Goal: Task Accomplishment & Management: Manage account settings

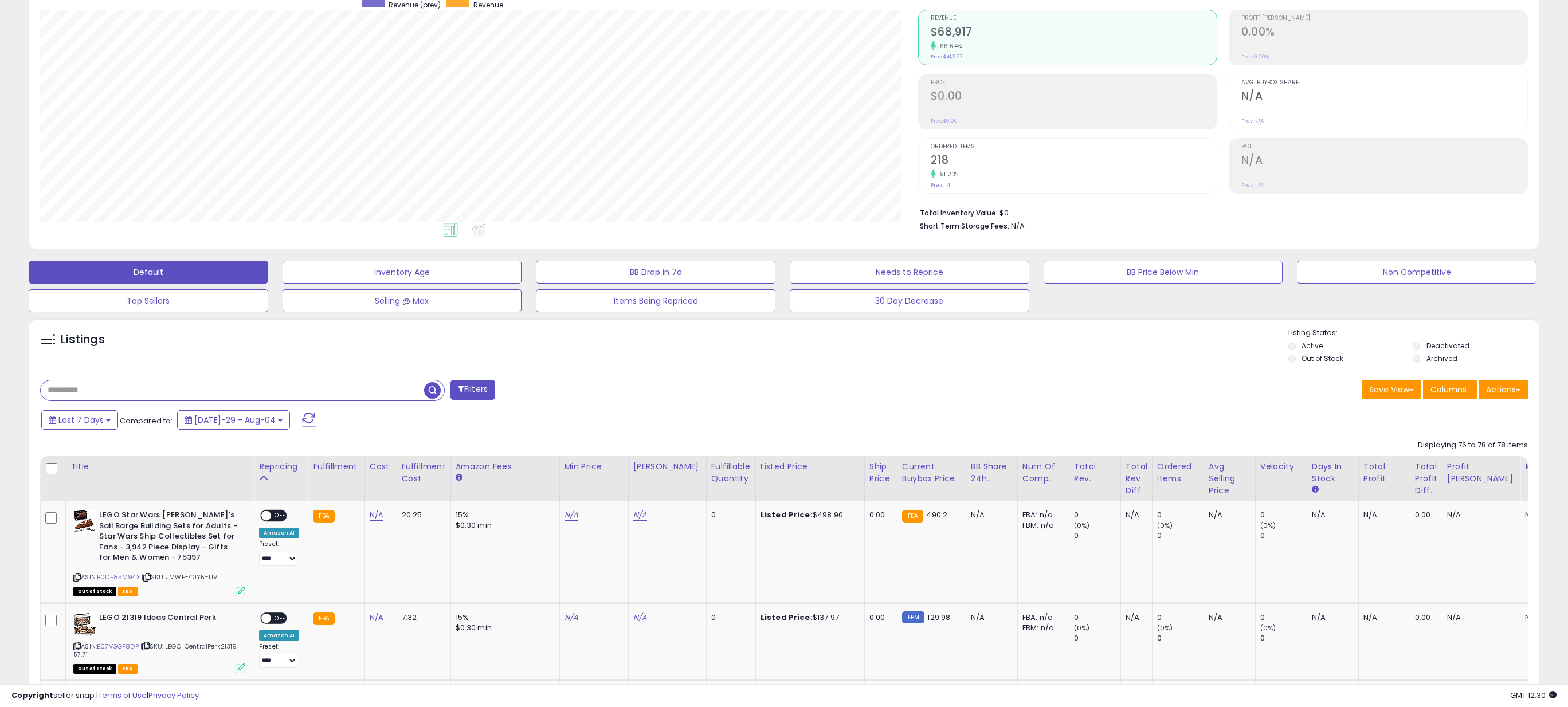
scroll to position [235, 879]
type input "*****"
click at [435, 390] on span "button" at bounding box center [432, 390] width 17 height 17
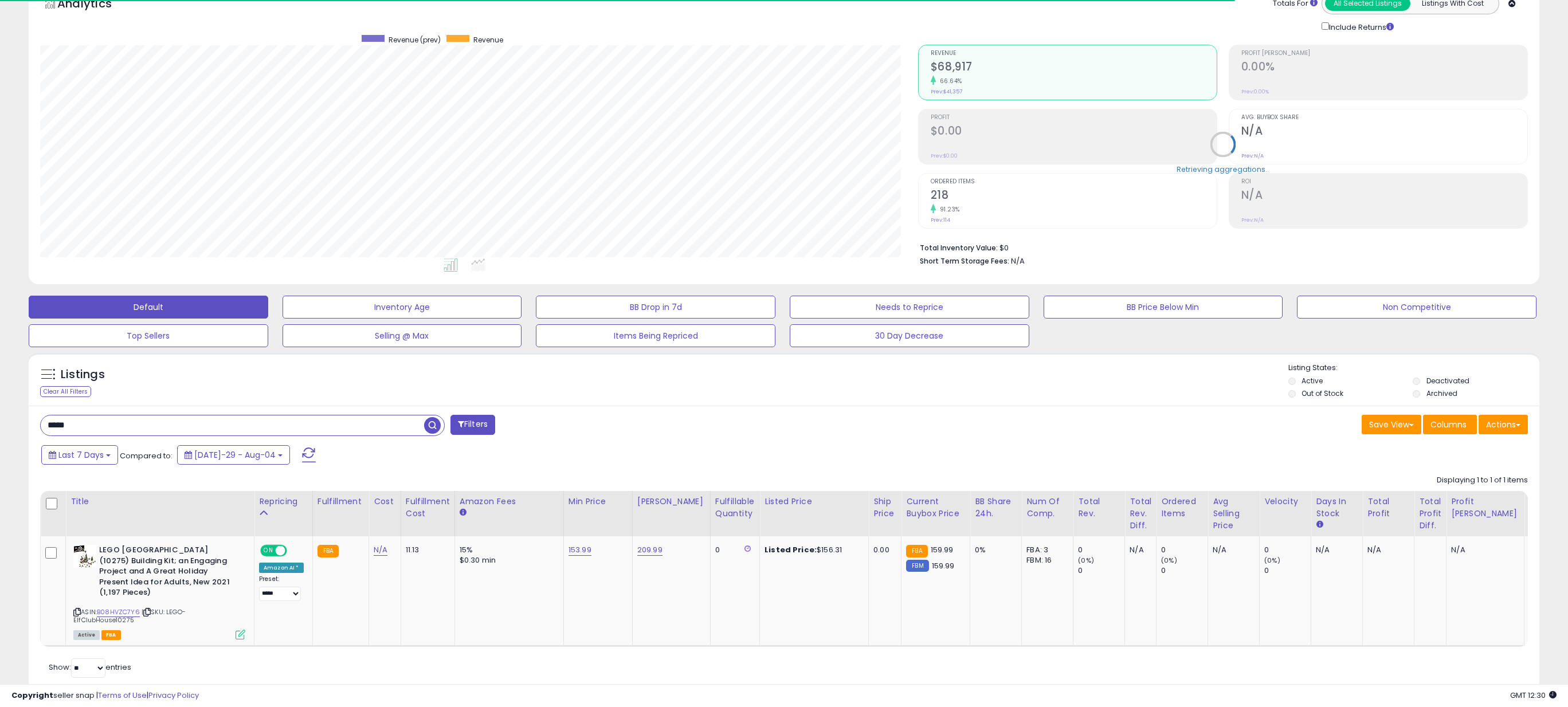
scroll to position [92, 0]
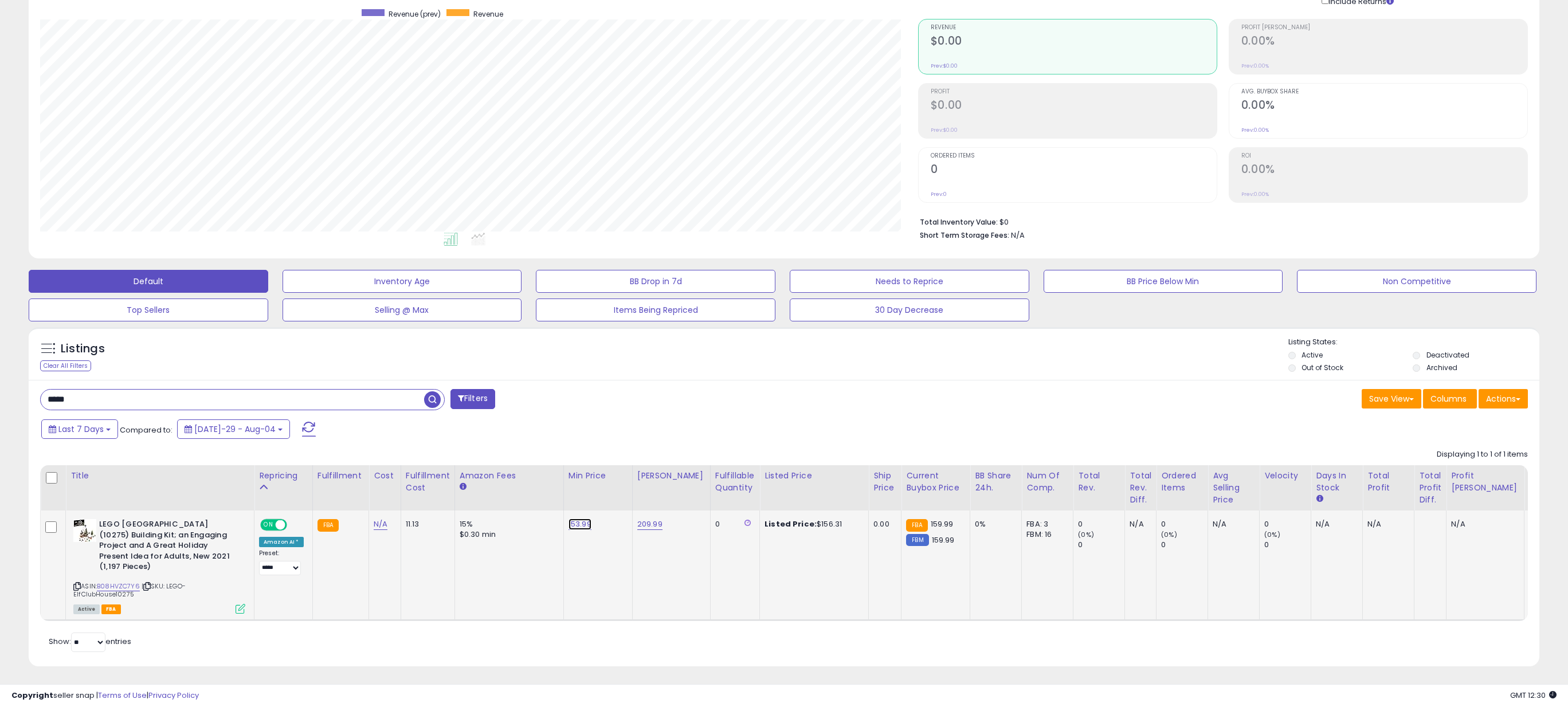
click at [580, 527] on link "153.99" at bounding box center [579, 525] width 23 height 12
drag, startPoint x: 535, startPoint y: 498, endPoint x: 481, endPoint y: 493, distance: 54.2
click at [481, 493] on table "Title Repricing" at bounding box center [860, 544] width 1640 height 156
type input "******"
click at [622, 491] on button "submit" at bounding box center [613, 494] width 20 height 17
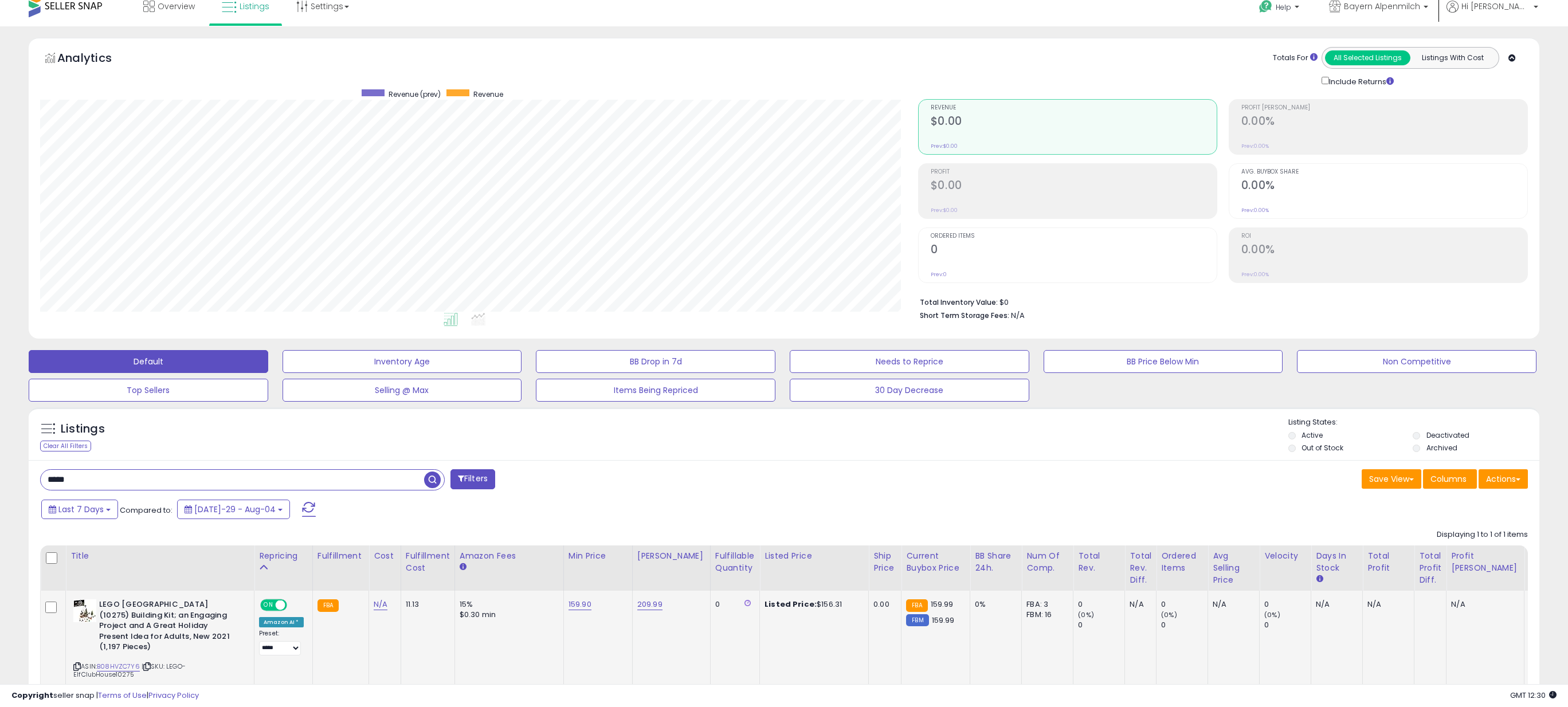
scroll to position [0, 0]
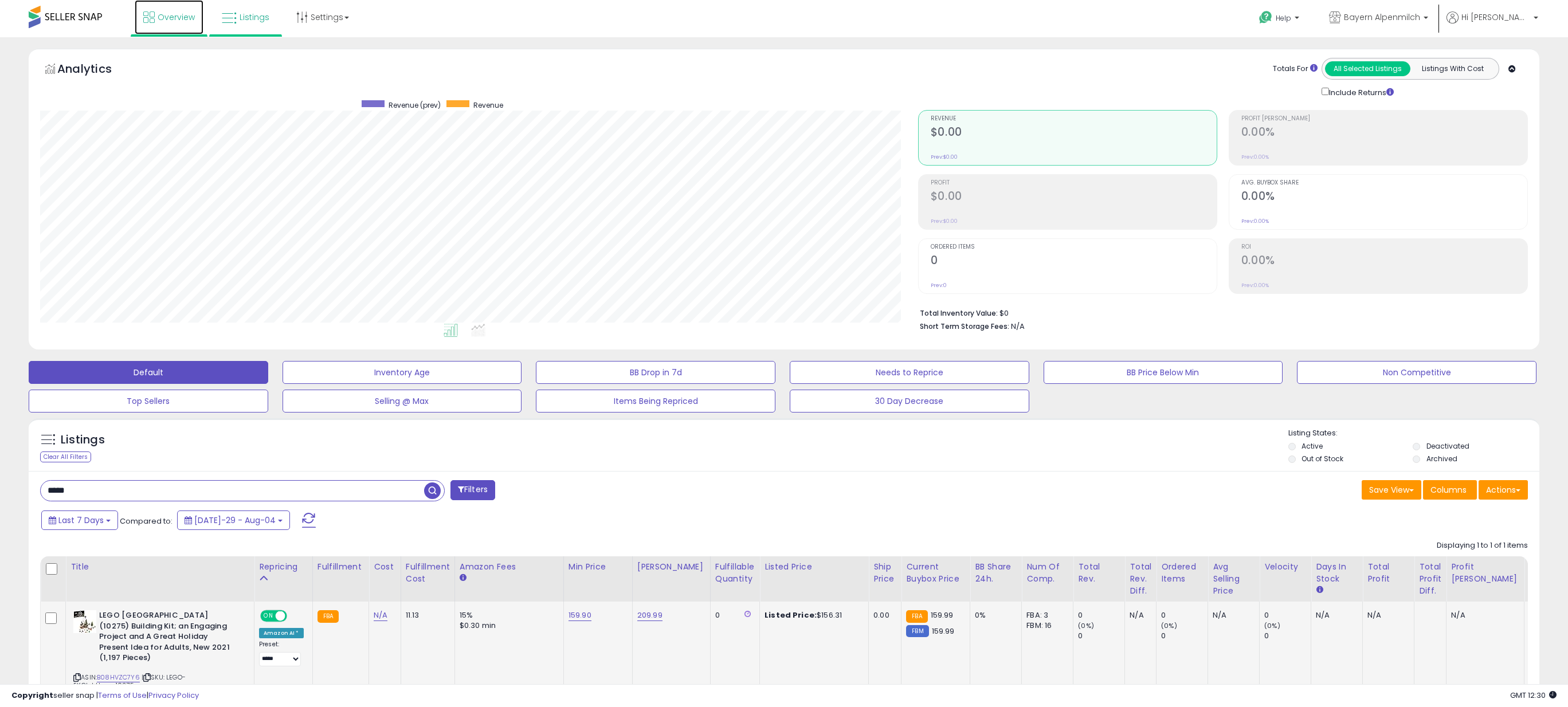
click at [145, 15] on icon at bounding box center [150, 18] width 12 height 12
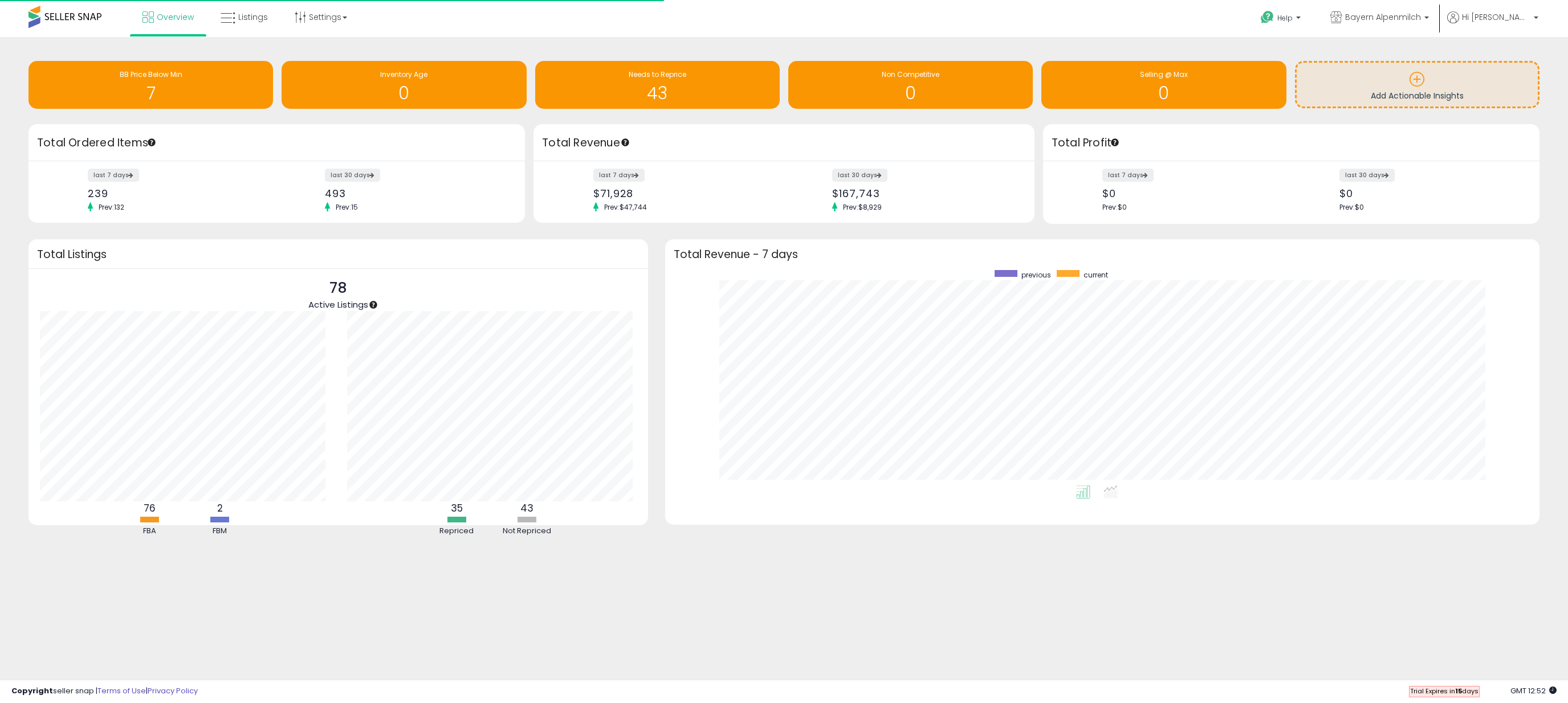
scroll to position [215, 852]
click at [249, 7] on link "Listings" at bounding box center [245, 17] width 65 height 34
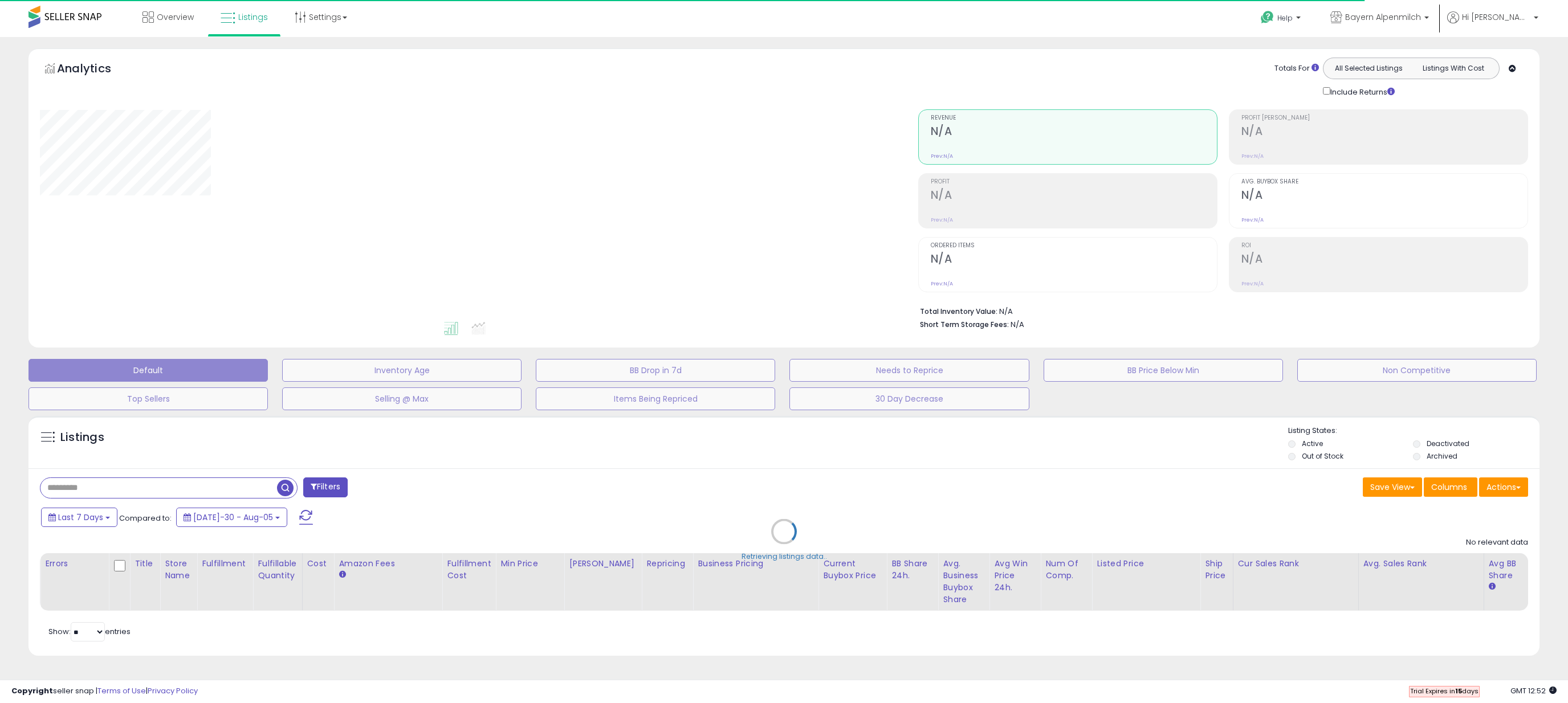
click at [179, 484] on div "Retrieving listings data.." at bounding box center [784, 539] width 1528 height 259
click at [55, 491] on div "Retrieving listings data.." at bounding box center [784, 539] width 1528 height 259
click at [67, 482] on div "Retrieving listings data.." at bounding box center [784, 539] width 1528 height 259
click at [64, 488] on div "Retrieving listings data.." at bounding box center [784, 539] width 1528 height 259
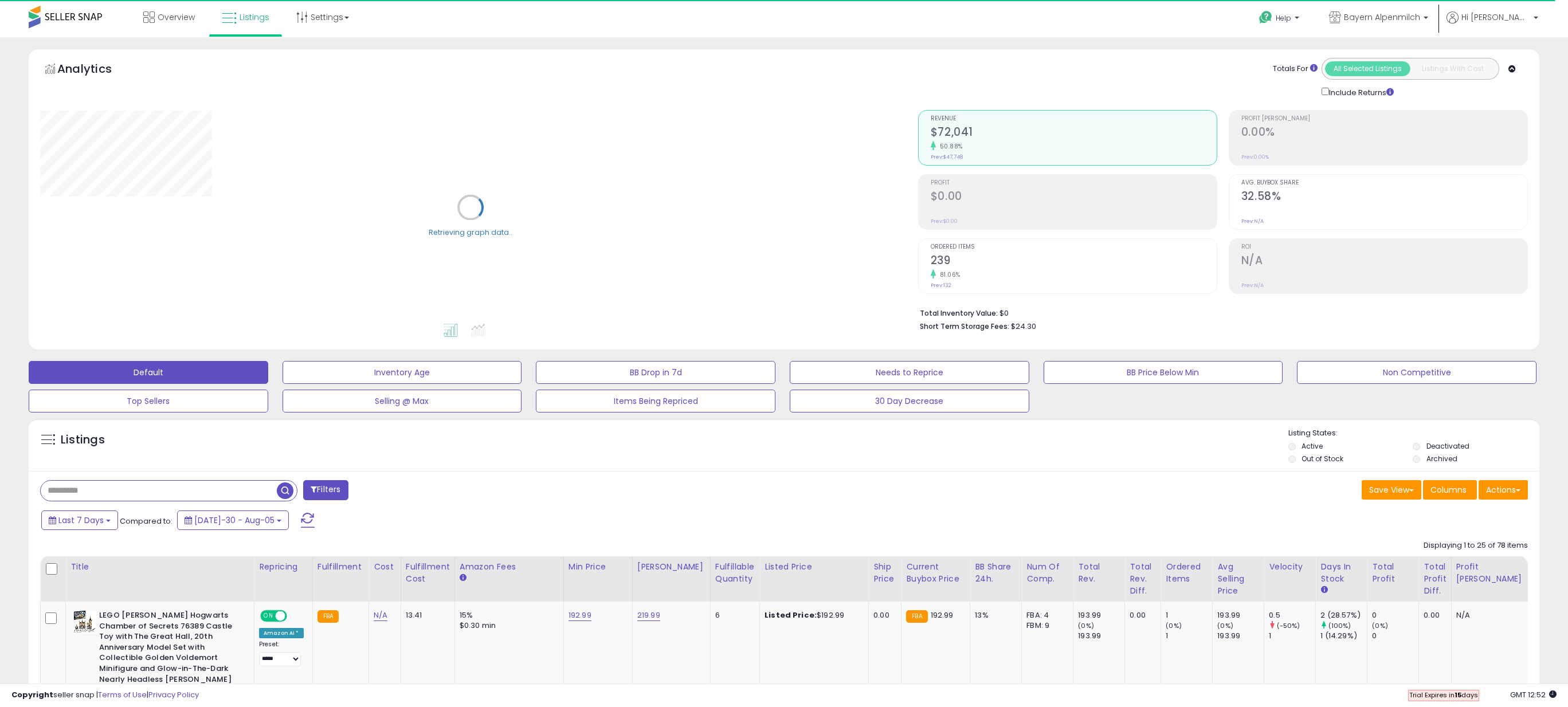
click at [97, 498] on input "text" at bounding box center [159, 490] width 236 height 20
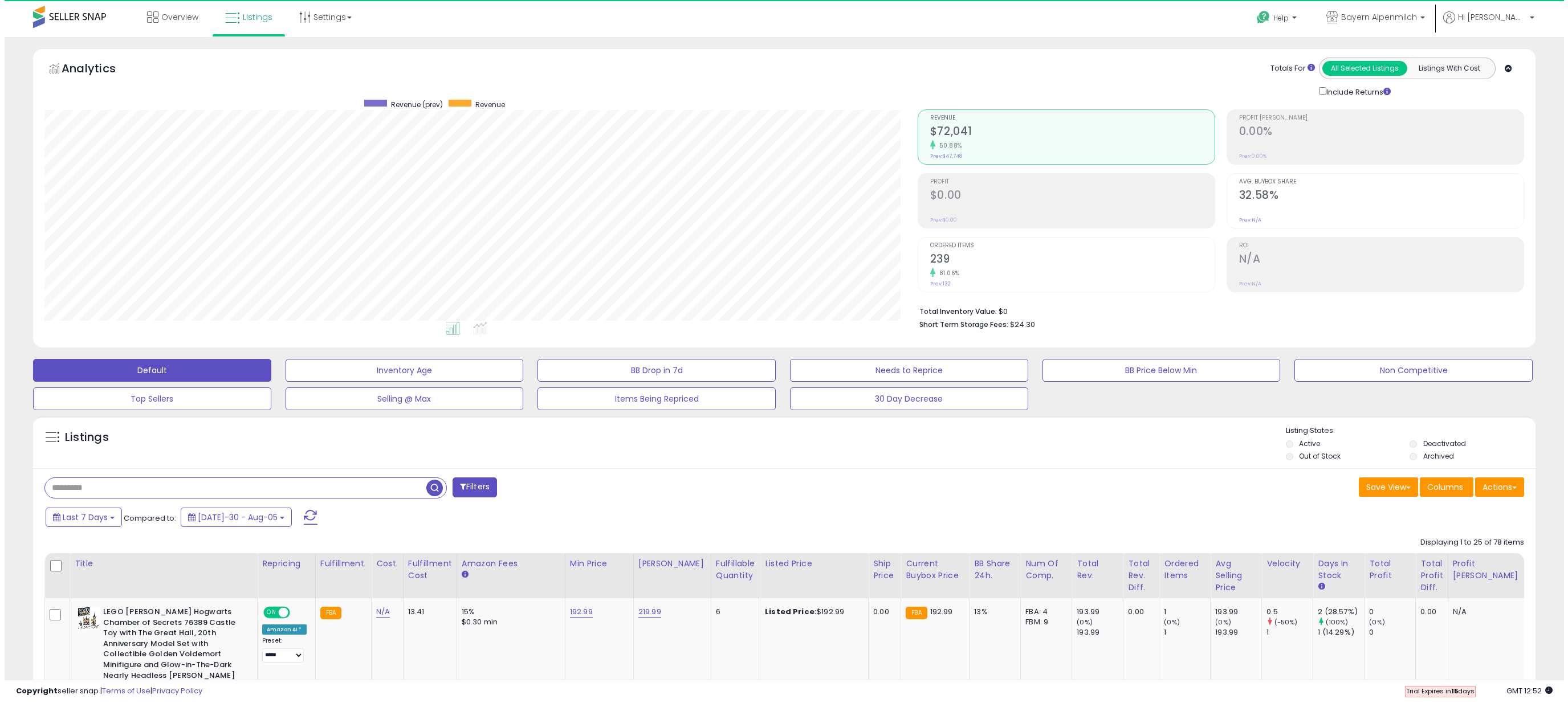
scroll to position [234, 874]
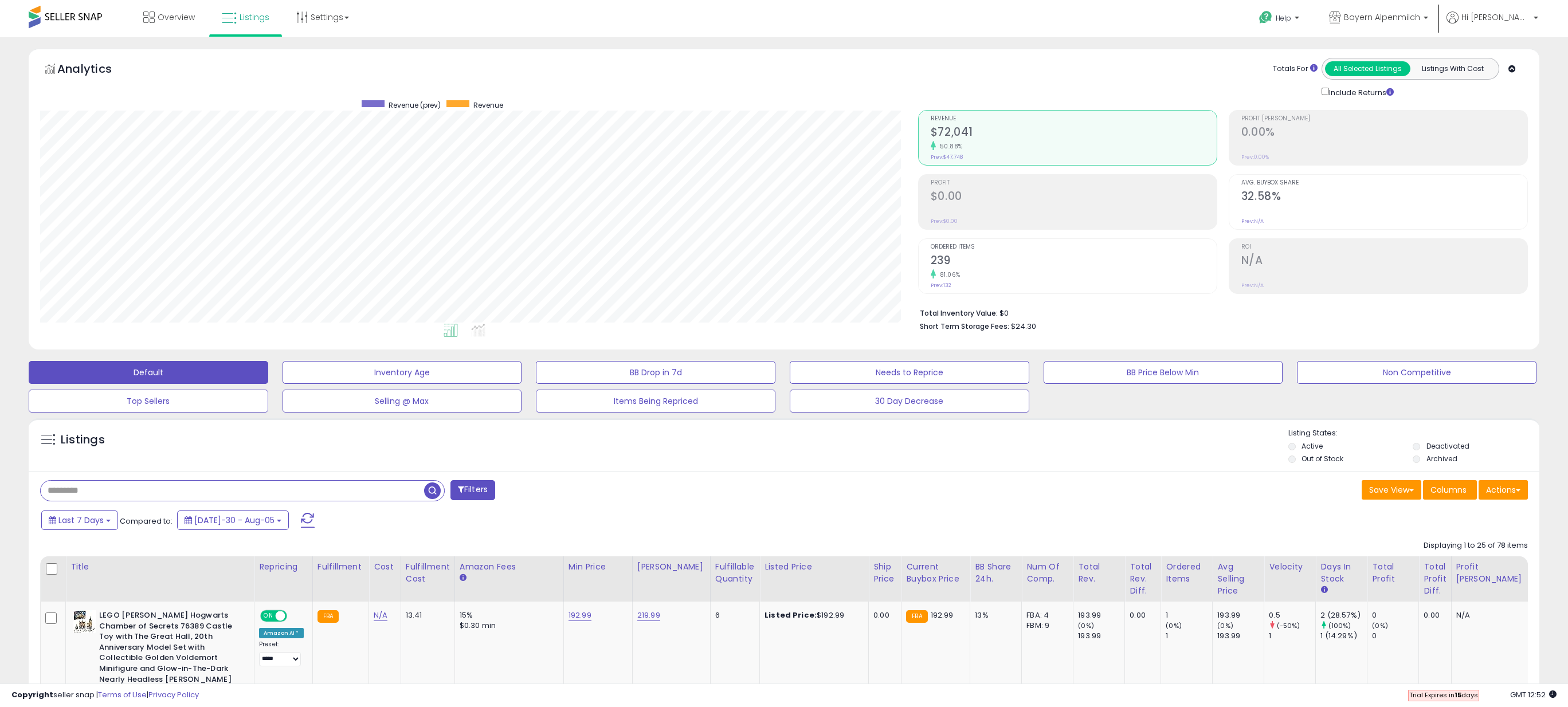
paste input "*****"
type input "*****"
click at [435, 491] on span "button" at bounding box center [432, 490] width 17 height 17
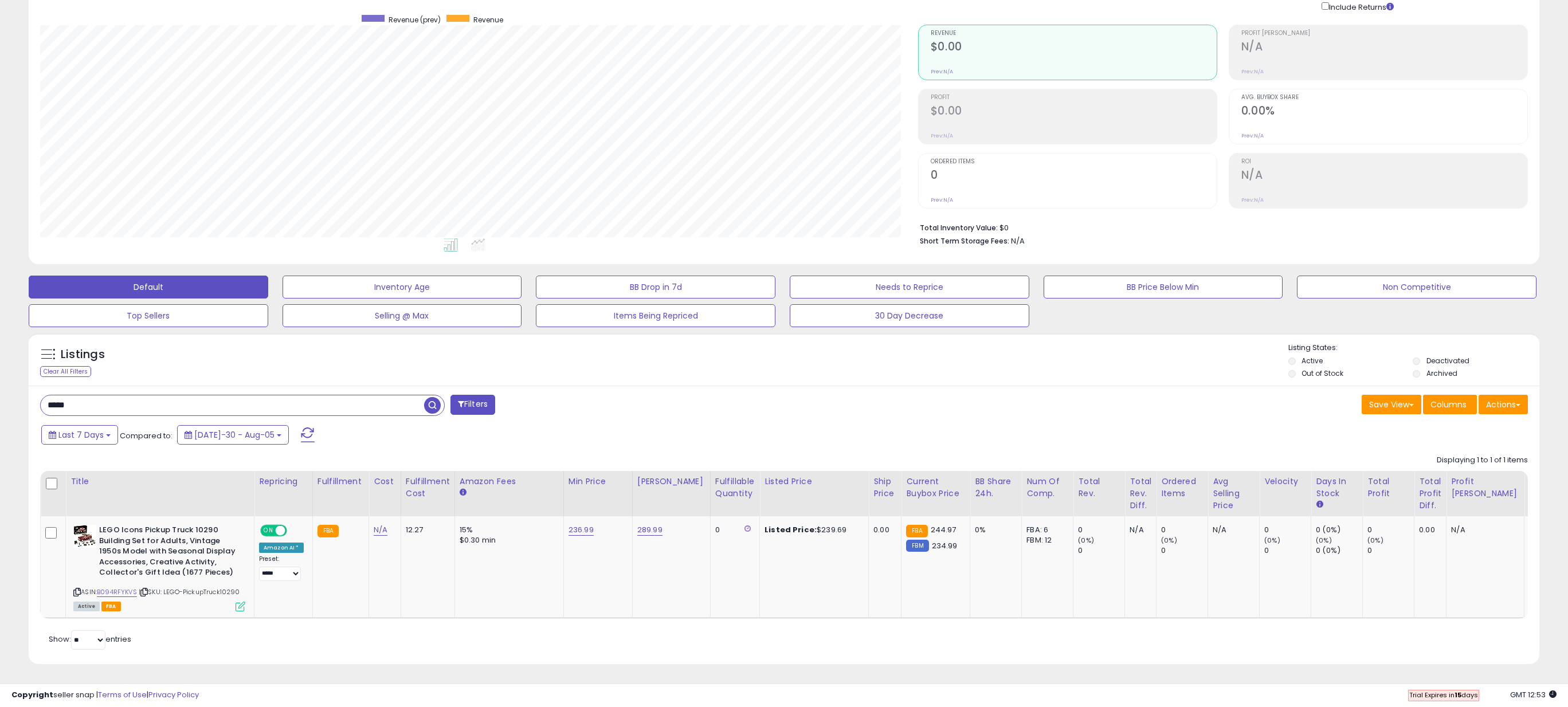
click at [433, 401] on span "button" at bounding box center [432, 405] width 17 height 17
